Goal: Task Accomplishment & Management: Manage account settings

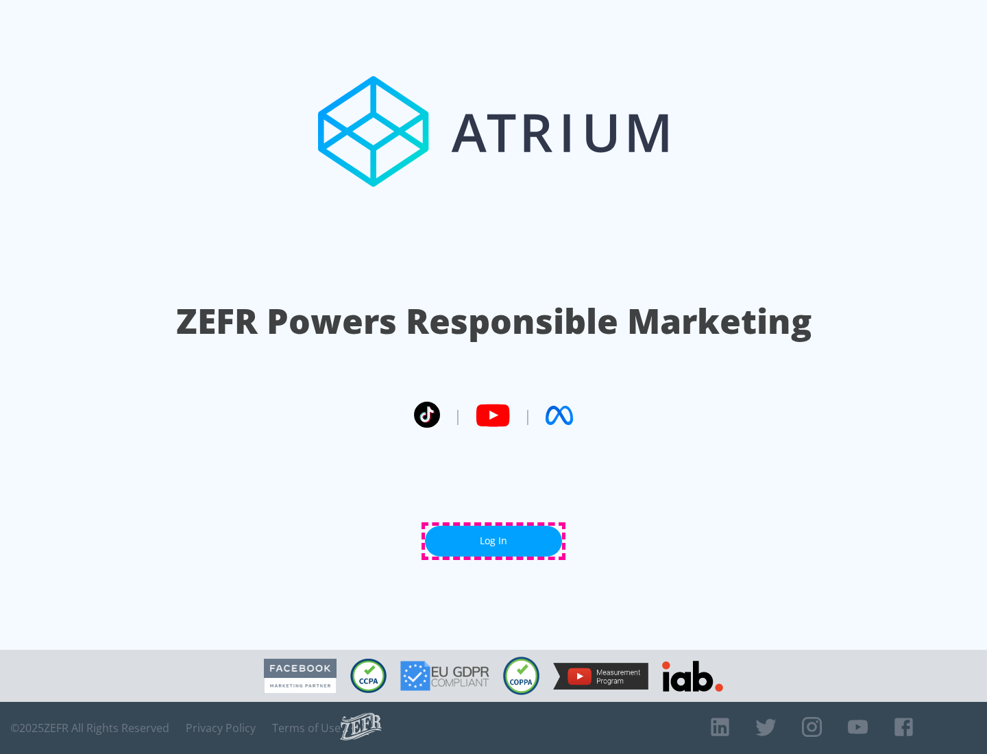
click at [493, 541] on link "Log In" at bounding box center [493, 540] width 137 height 31
